Goal: Information Seeking & Learning: Learn about a topic

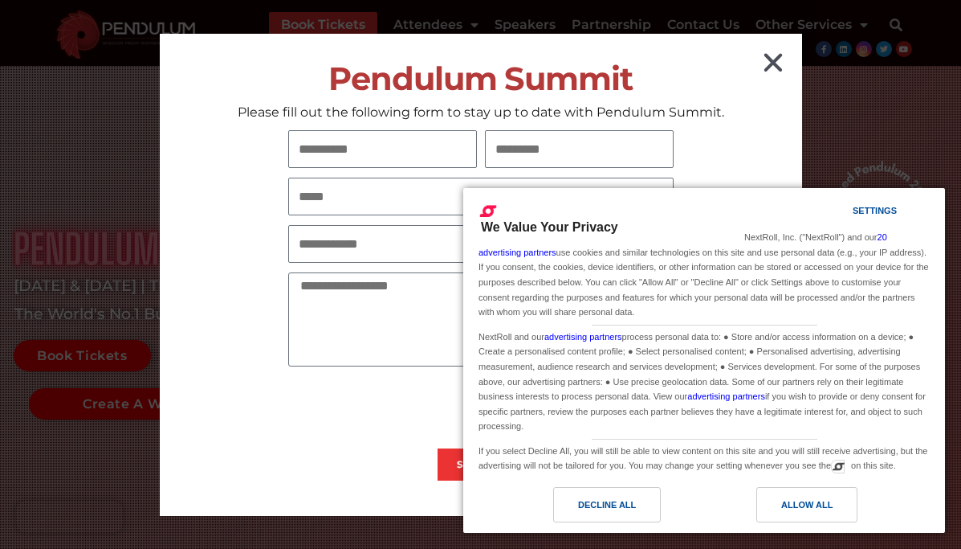
click at [771, 62] on icon "Close" at bounding box center [774, 63] width 26 height 26
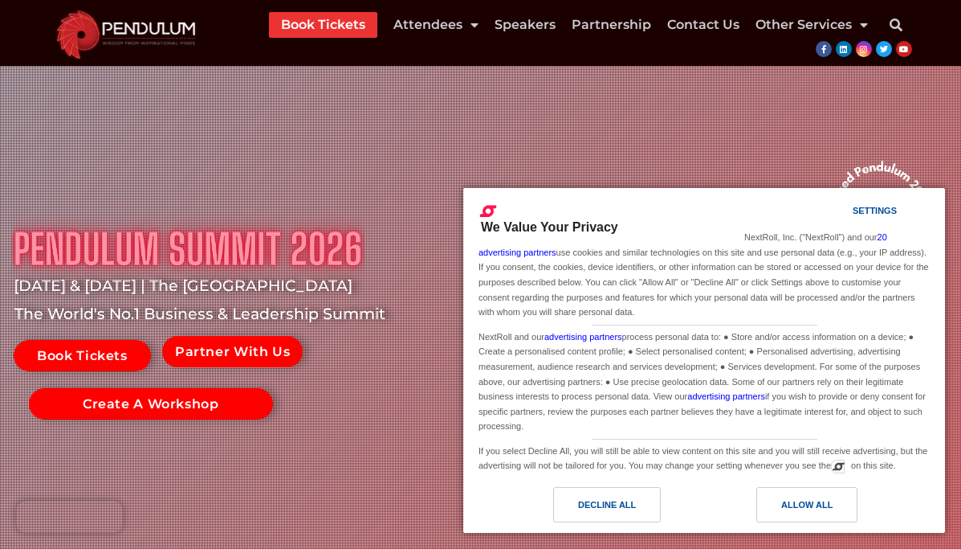
click at [785, 525] on link "Allow All" at bounding box center [819, 508] width 231 height 43
click at [790, 510] on div "Allow All" at bounding box center [807, 505] width 51 height 18
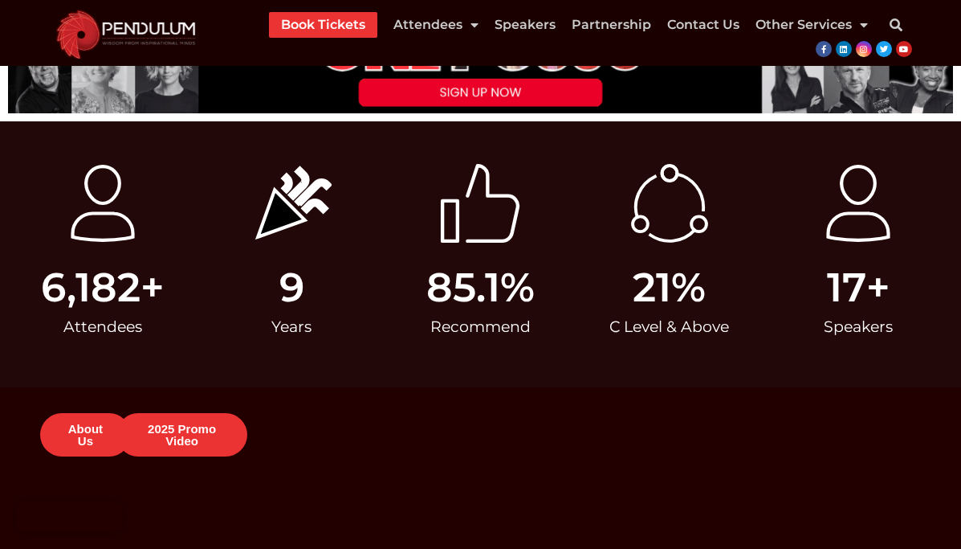
scroll to position [610, 0]
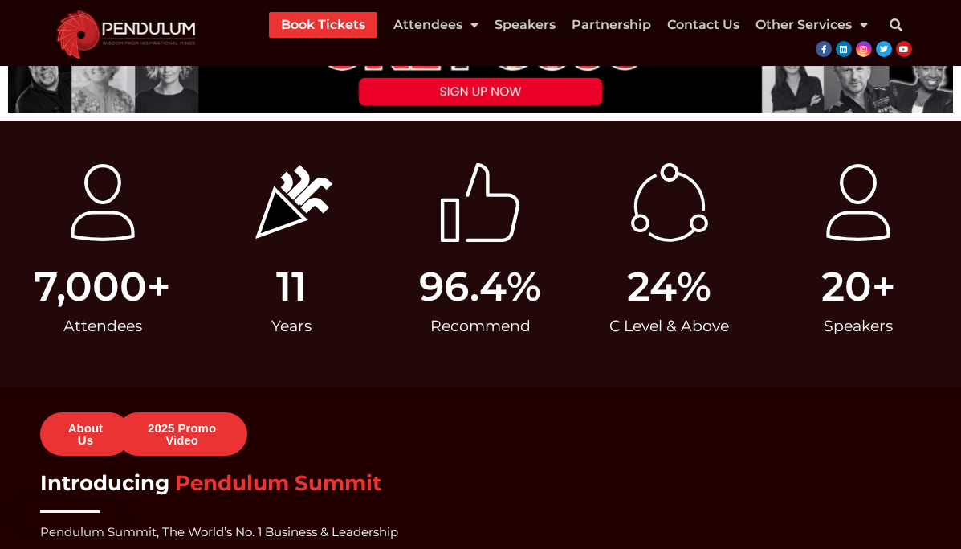
click at [72, 434] on span "About us" at bounding box center [85, 434] width 52 height 24
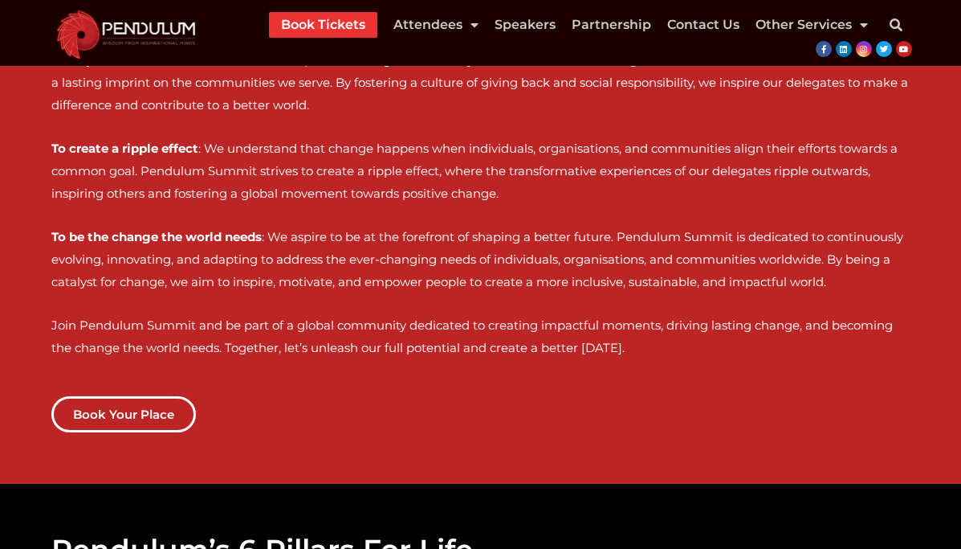
scroll to position [953, 0]
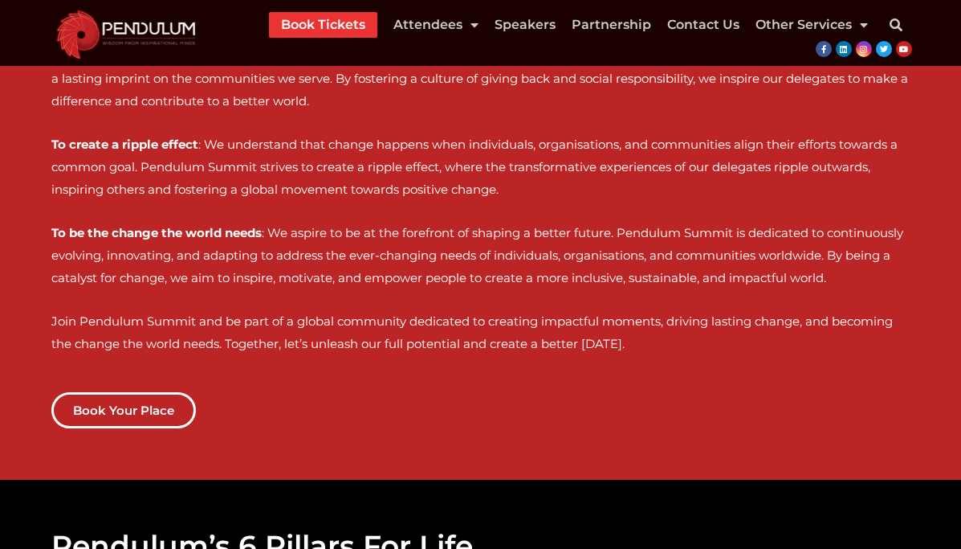
drag, startPoint x: 186, startPoint y: 290, endPoint x: 176, endPoint y: 321, distance: 32.8
click at [176, 321] on div "At Pendulum Summit, we believe in the power of impactful moments that create la…" at bounding box center [480, 57] width 859 height 595
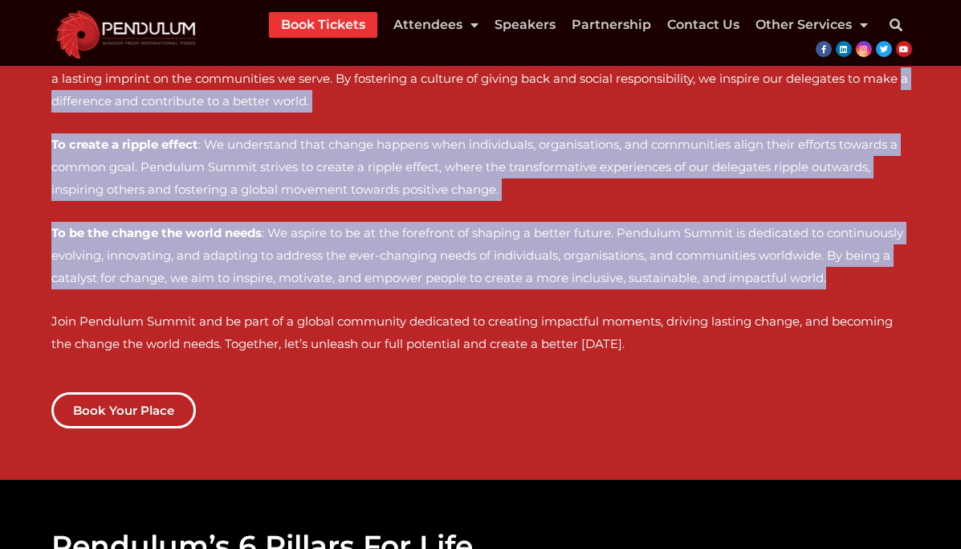
drag, startPoint x: 169, startPoint y: 308, endPoint x: 50, endPoint y: 97, distance: 242.8
click at [49, 97] on div "Introducing Pendulum Summit At [GEOGRAPHIC_DATA], we believe in the power of im…" at bounding box center [480, 51] width 961 height 858
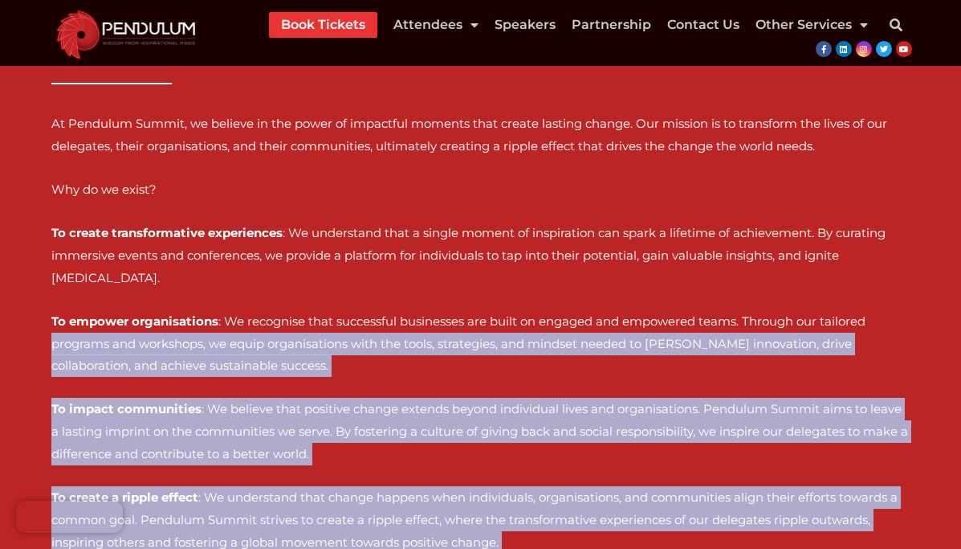
scroll to position [598, 0]
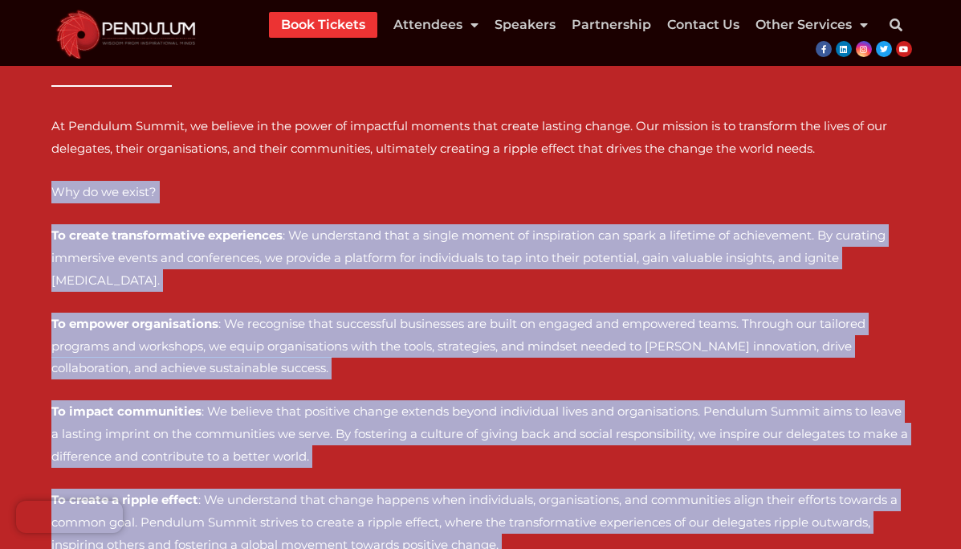
copy div "Why do we exist? To create transformative experiences : We understand that a si…"
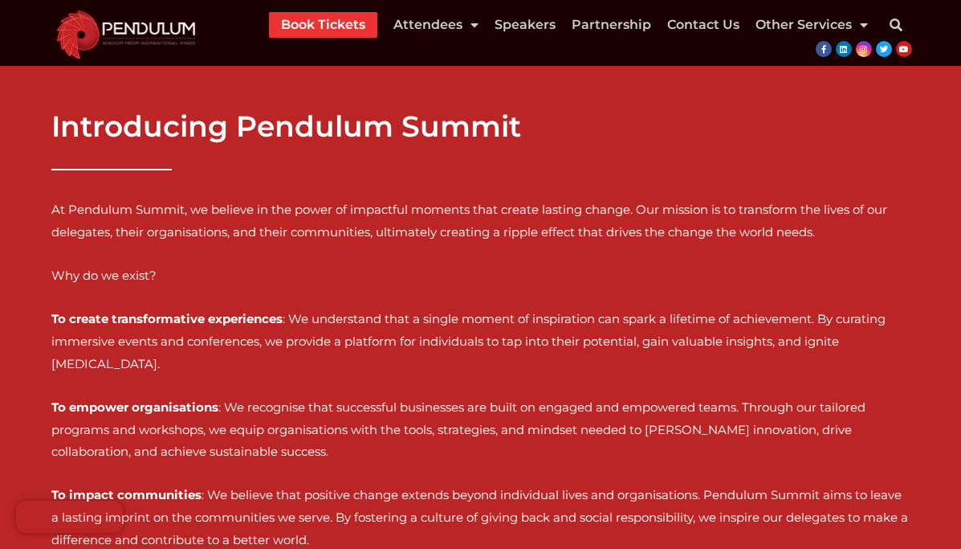
click at [610, 202] on span "At Pendulum Summit, we believe in the power of impactful moments that create la…" at bounding box center [469, 221] width 836 height 38
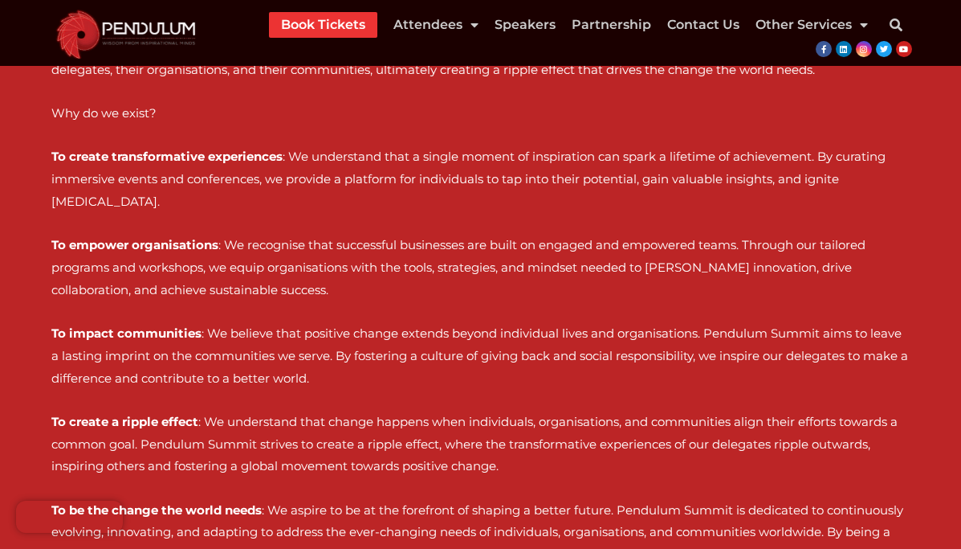
scroll to position [723, 0]
